Goal: Transaction & Acquisition: Purchase product/service

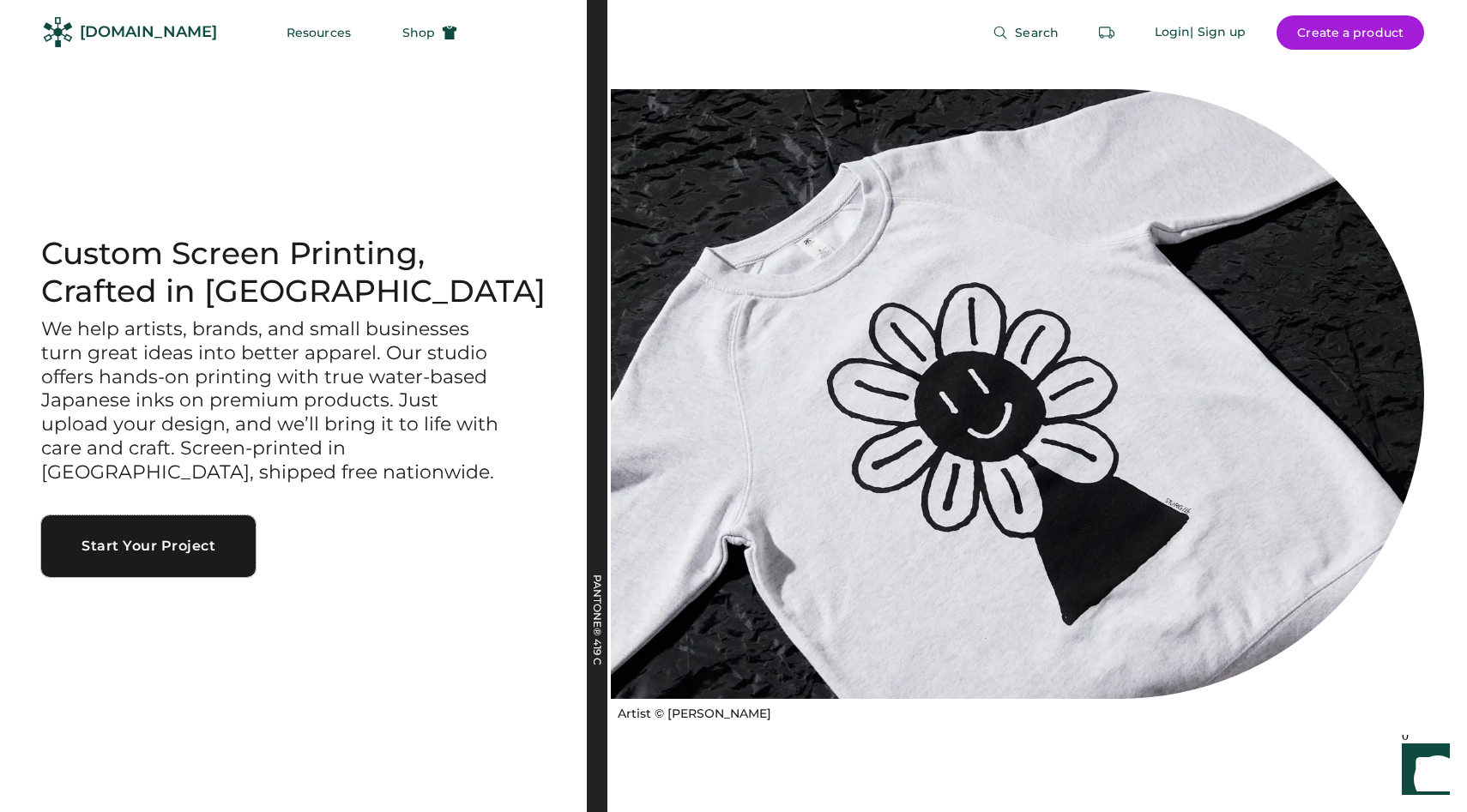
click at [176, 553] on button "Start Your Project" at bounding box center [148, 546] width 214 height 62
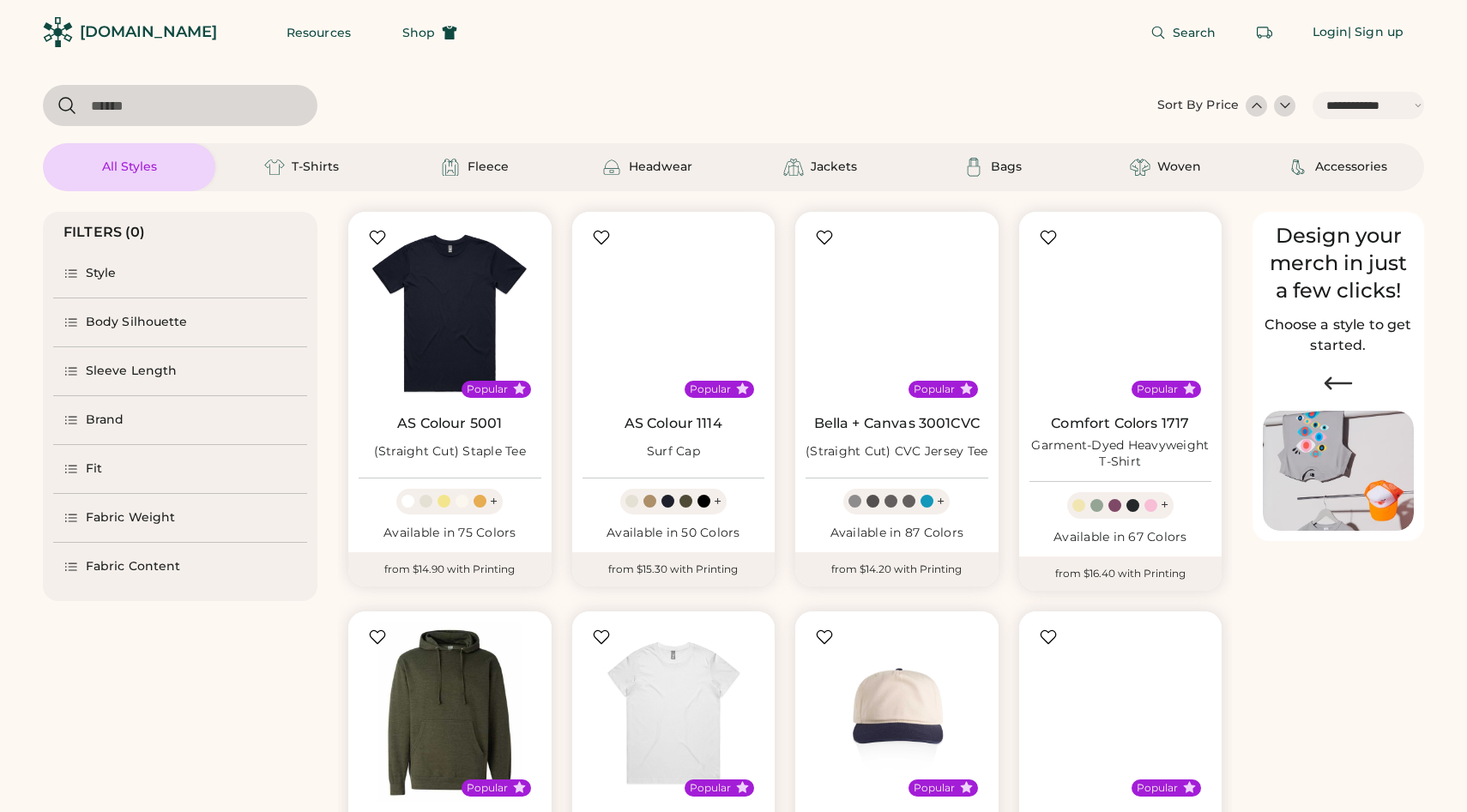
select select "*****"
select select "*"
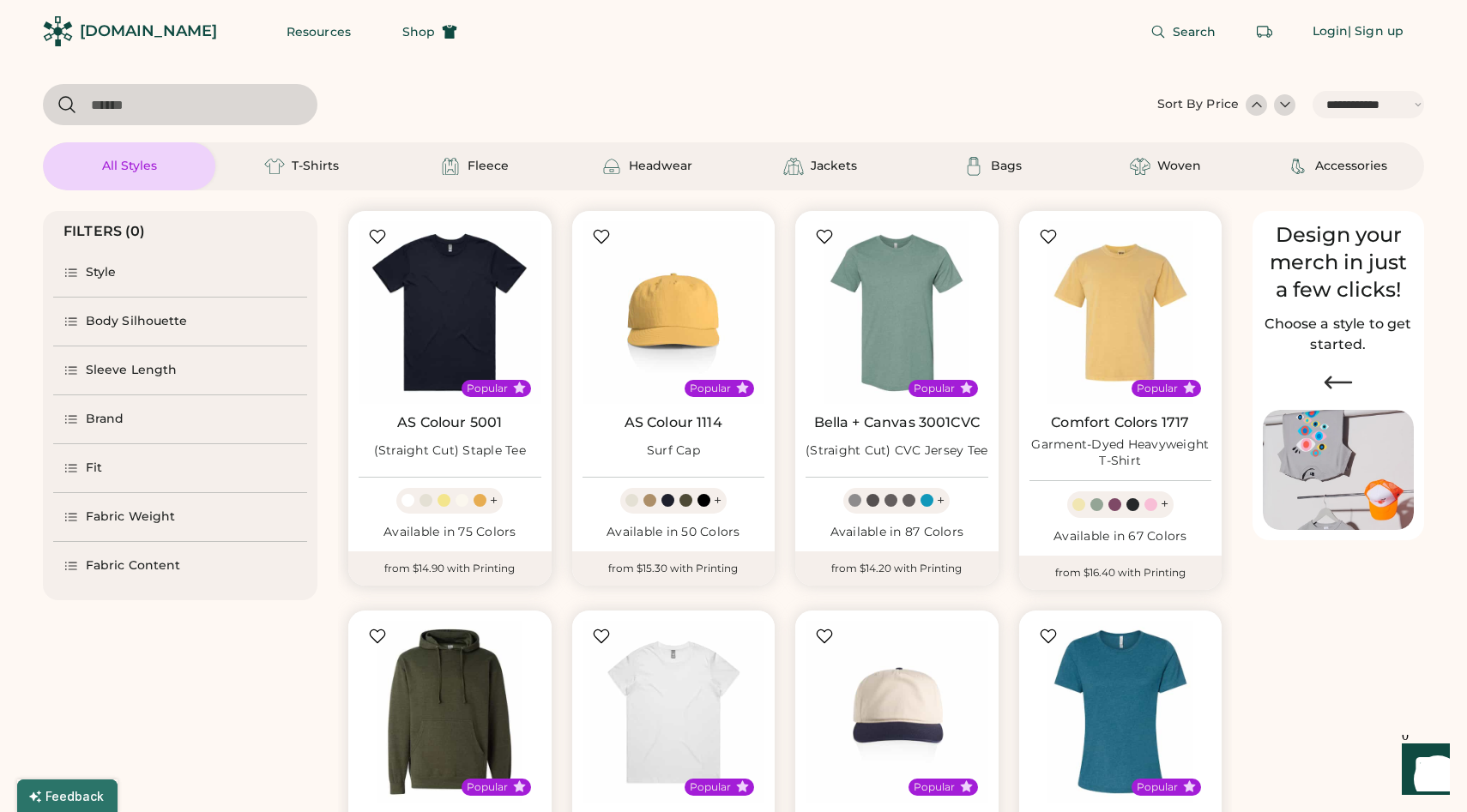
scroll to position [19, 0]
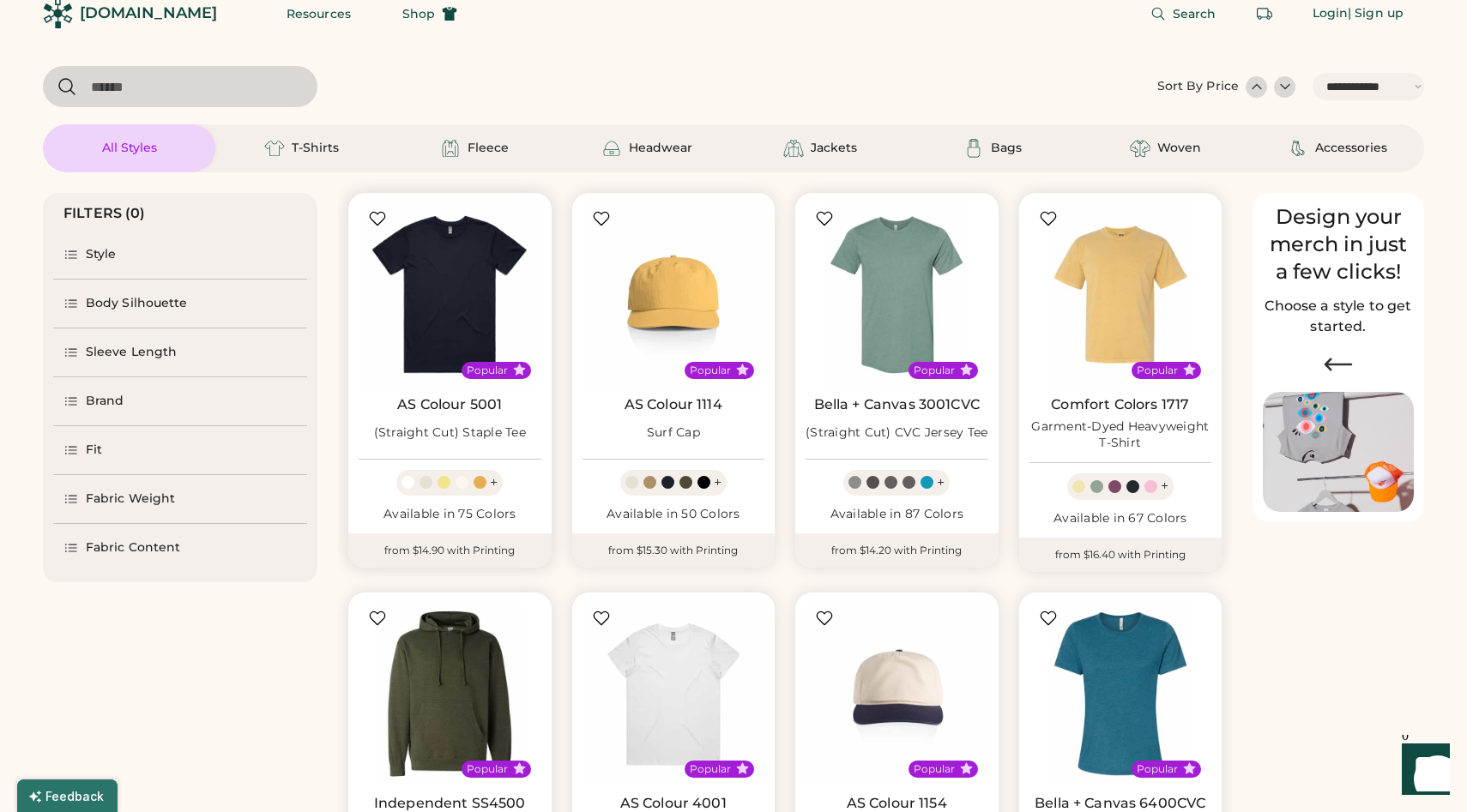
select select "*****"
select select "*"
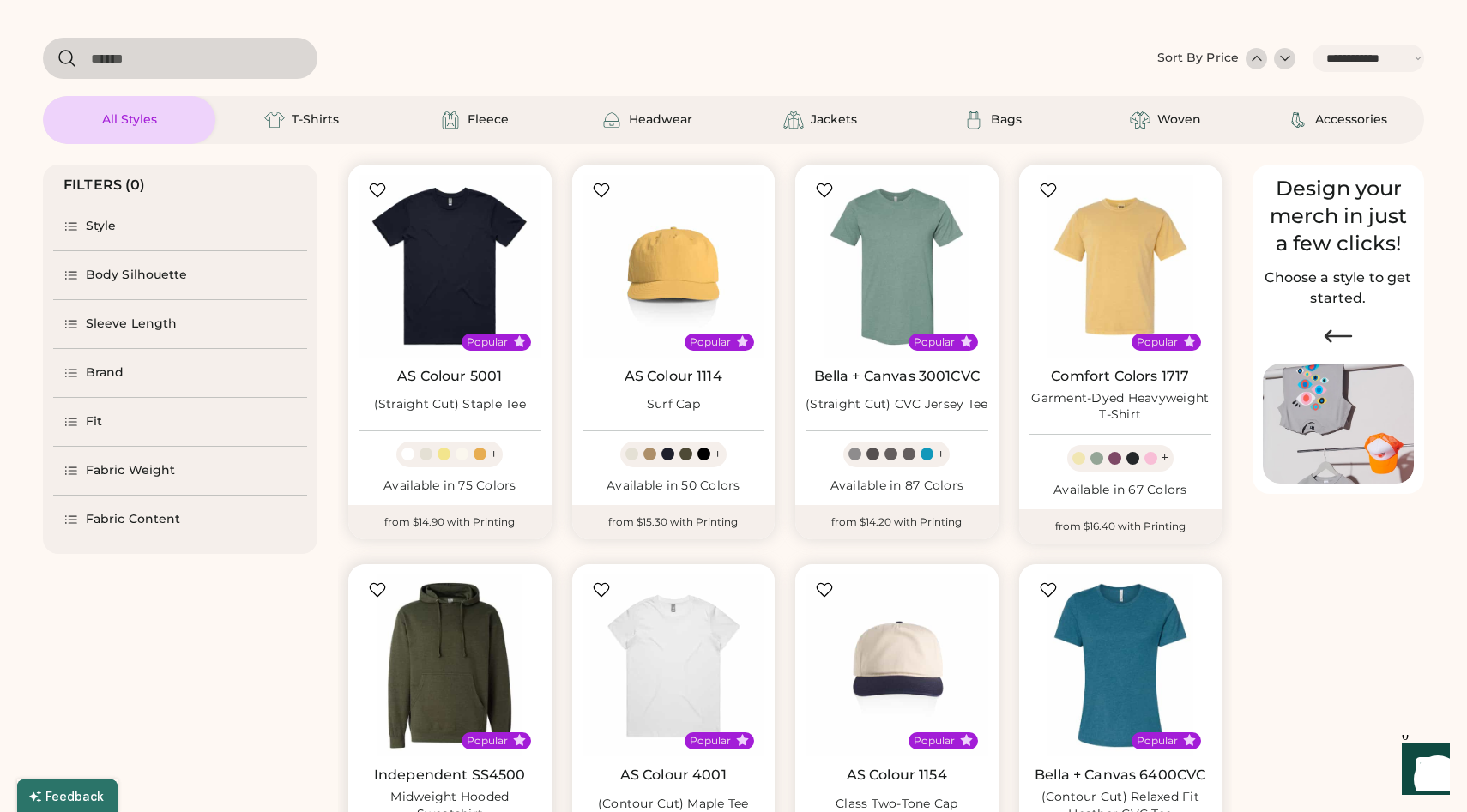
scroll to position [0, 0]
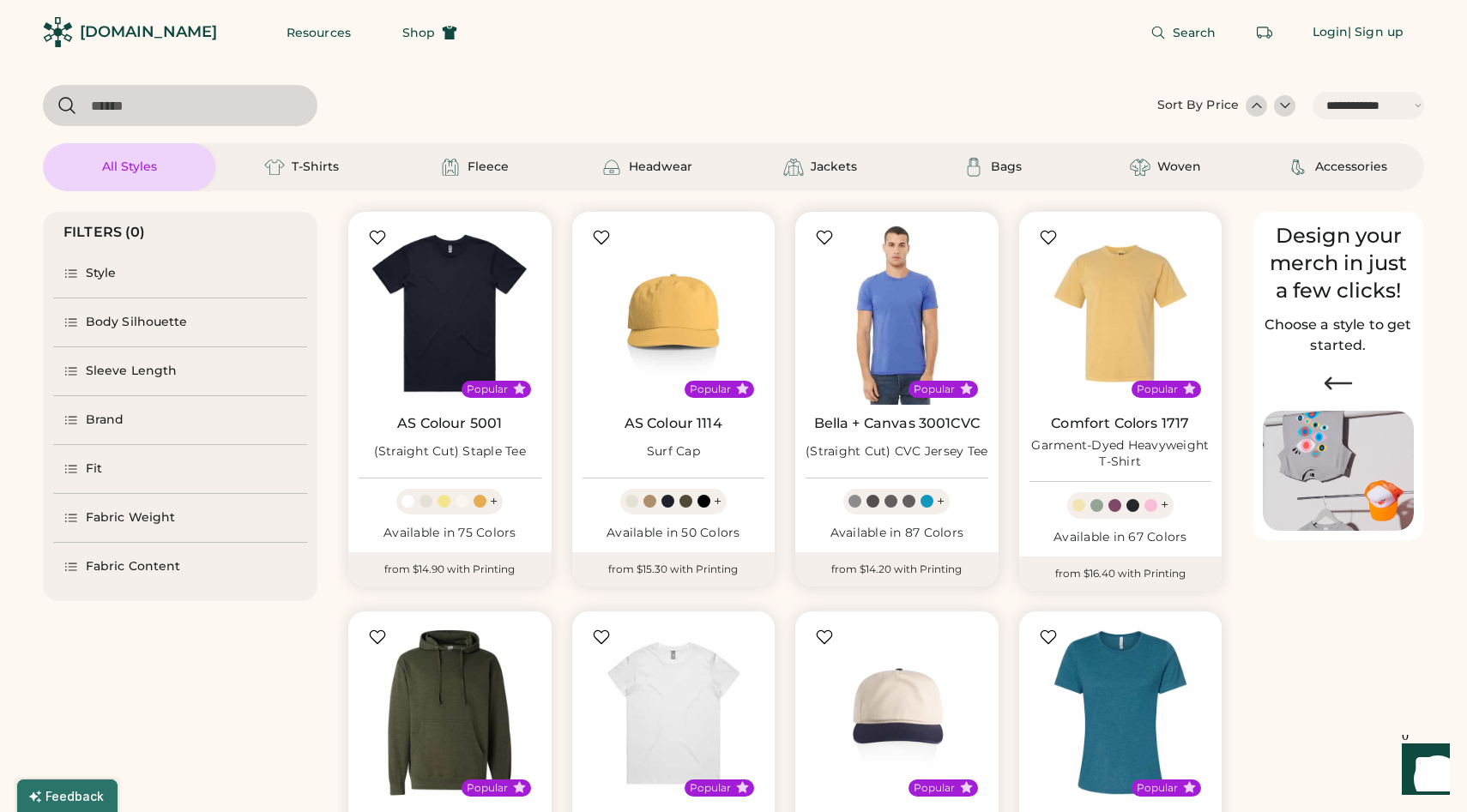
click at [904, 326] on img at bounding box center [897, 313] width 183 height 183
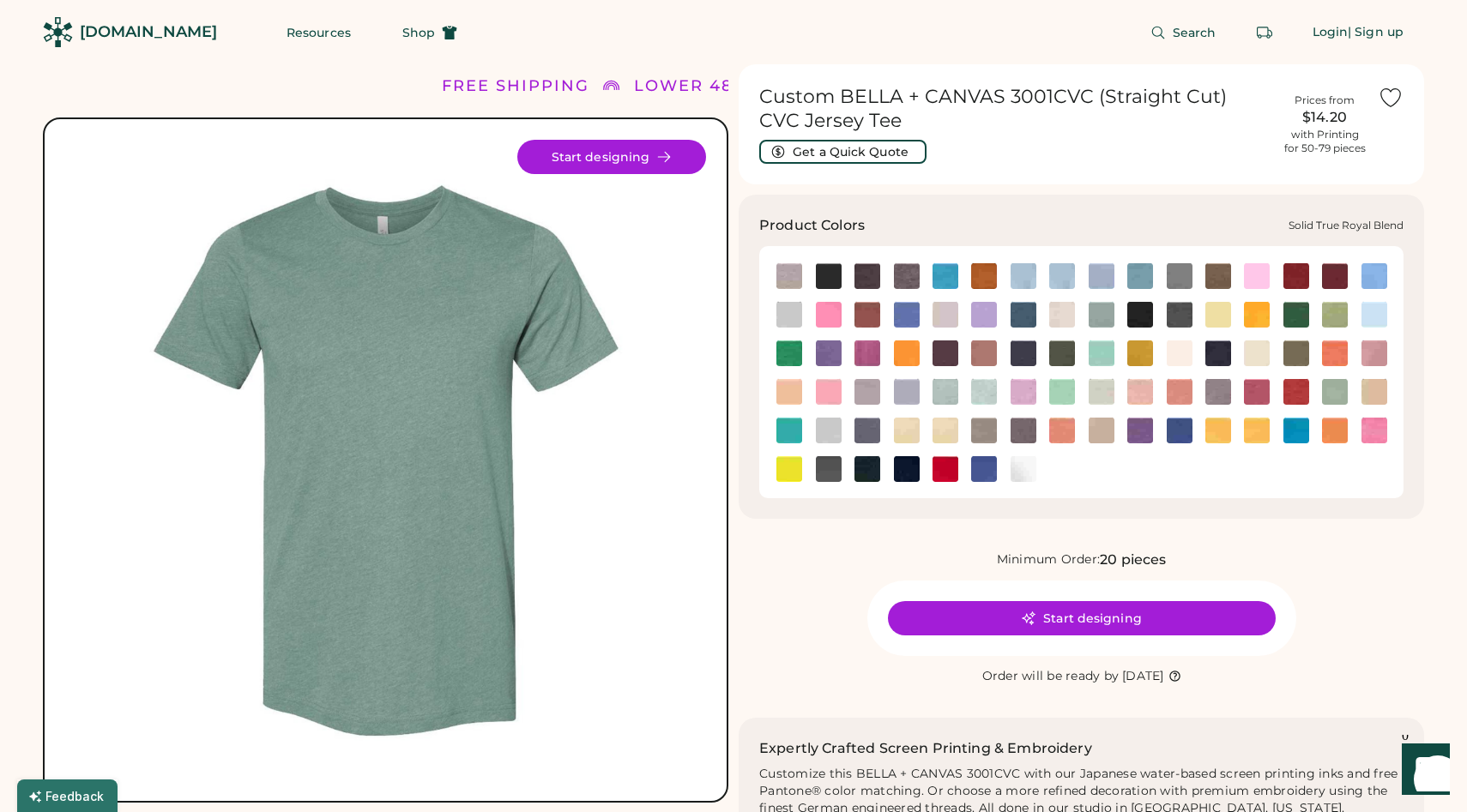
click at [979, 476] on img at bounding box center [984, 469] width 26 height 26
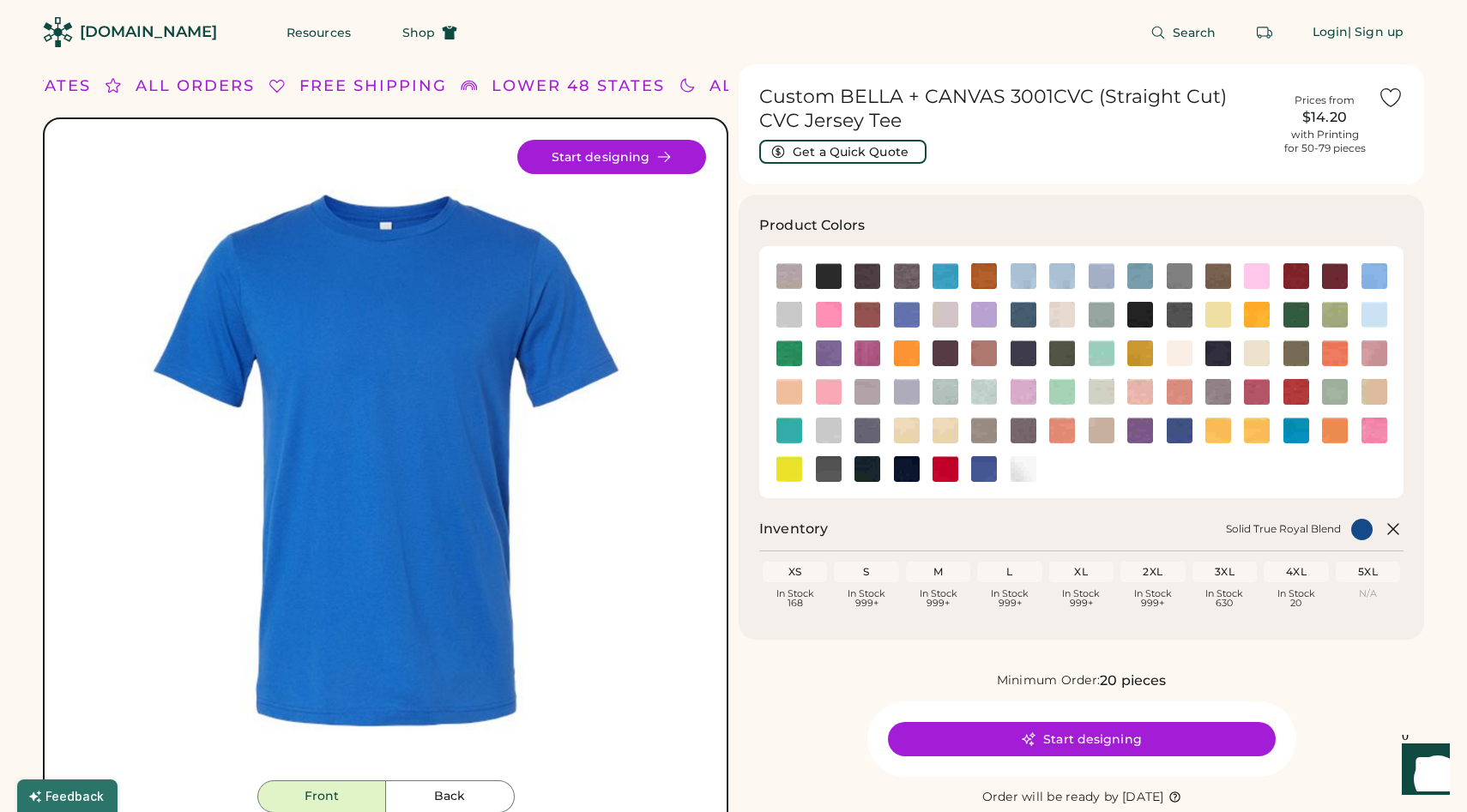
click at [1226, 574] on div "3XL" at bounding box center [1225, 572] width 58 height 13
click at [1093, 739] on button "Start designing" at bounding box center [1081, 739] width 388 height 34
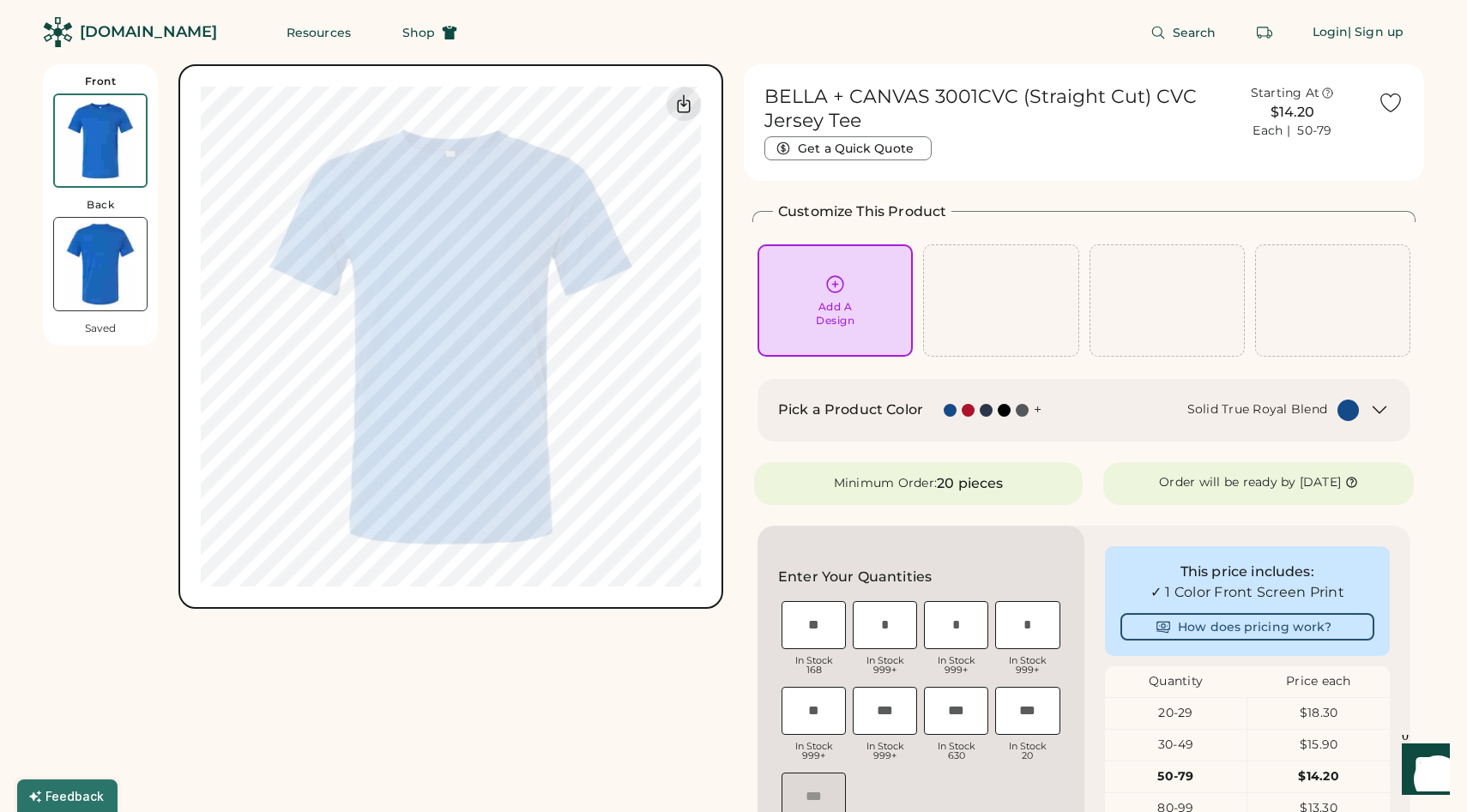
click at [115, 263] on img at bounding box center [100, 263] width 93 height 93
